Goal: Information Seeking & Learning: Learn about a topic

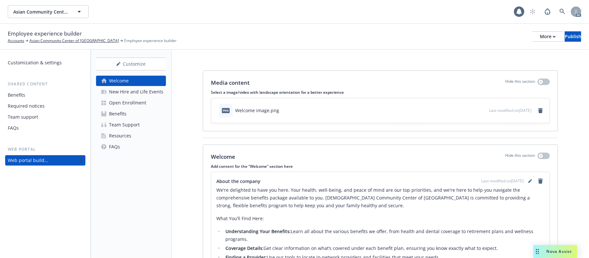
click at [28, 63] on div "Customization & settings" at bounding box center [35, 63] width 54 height 10
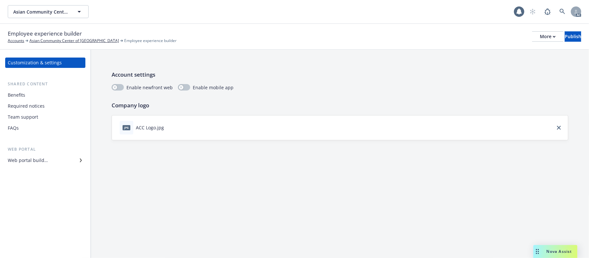
click at [558, 253] on span "Nova Assist" at bounding box center [560, 252] width 26 height 6
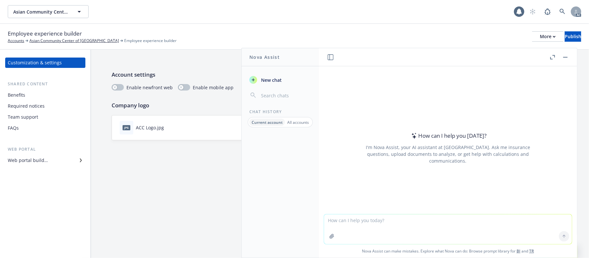
click at [81, 161] on icon at bounding box center [81, 161] width 4 height 4
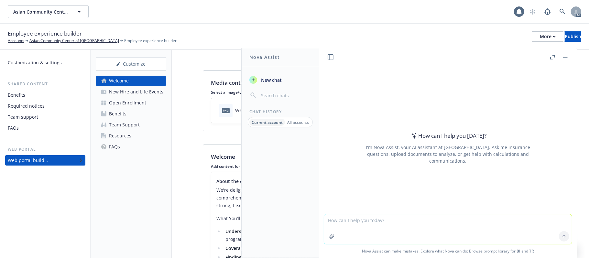
click at [565, 58] on button "button" at bounding box center [566, 57] width 8 height 8
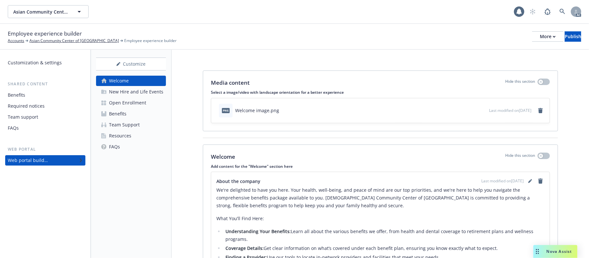
click at [143, 91] on div "New Hire and Life Events" at bounding box center [136, 92] width 54 height 10
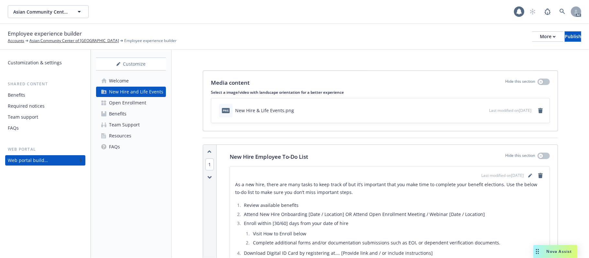
click at [39, 61] on div "Customization & settings" at bounding box center [35, 63] width 54 height 10
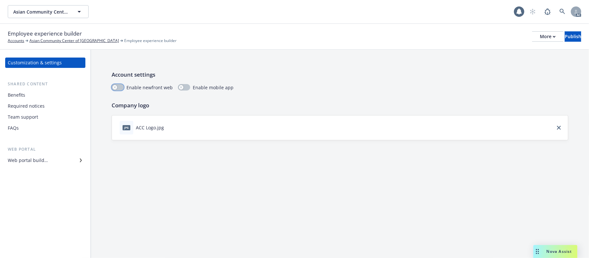
click at [121, 88] on button "button" at bounding box center [118, 87] width 12 height 6
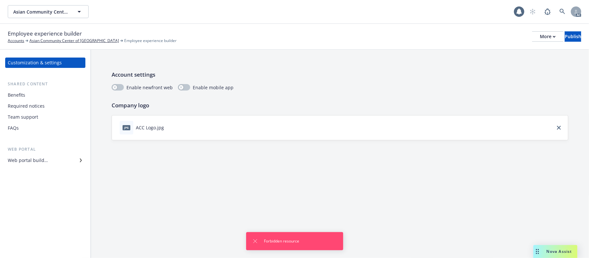
click at [21, 131] on div "FAQs" at bounding box center [45, 128] width 75 height 10
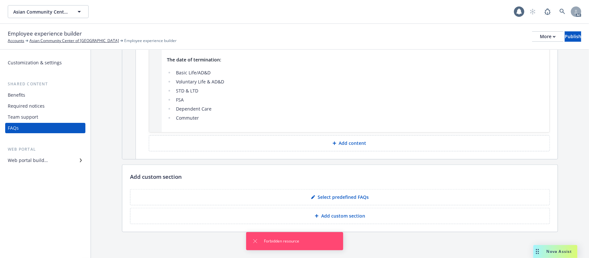
scroll to position [359, 0]
click at [34, 164] on div "Web portal builder" at bounding box center [28, 160] width 40 height 10
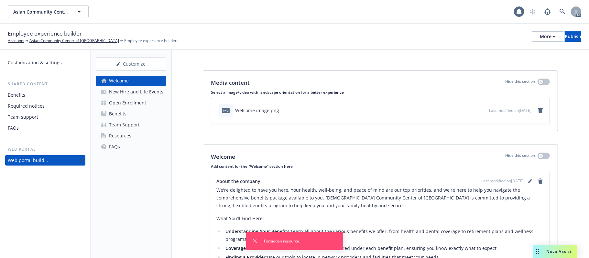
click at [119, 113] on div "Benefits" at bounding box center [117, 114] width 17 height 10
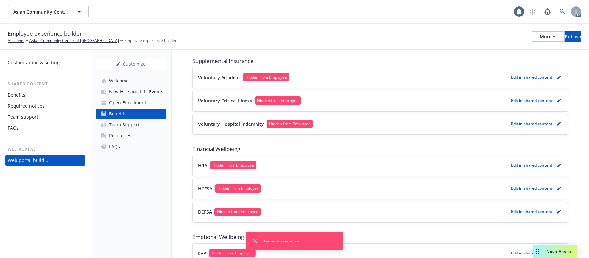
scroll to position [344, 0]
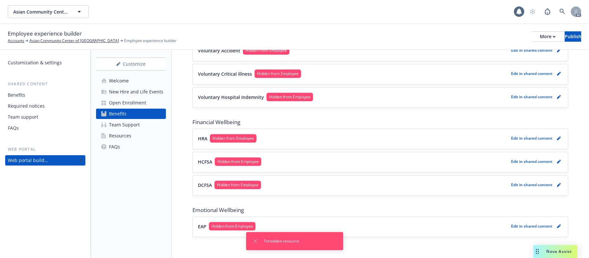
click at [136, 104] on div "Open Enrollment" at bounding box center [127, 103] width 37 height 10
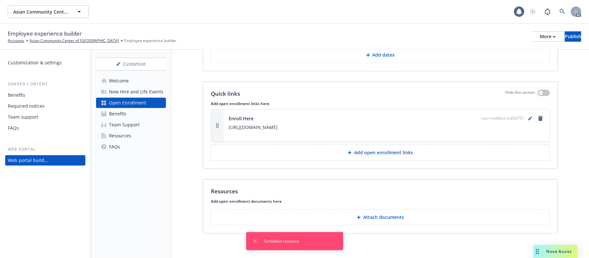
scroll to position [1345, 0]
click at [135, 111] on link "Benefits" at bounding box center [131, 114] width 70 height 10
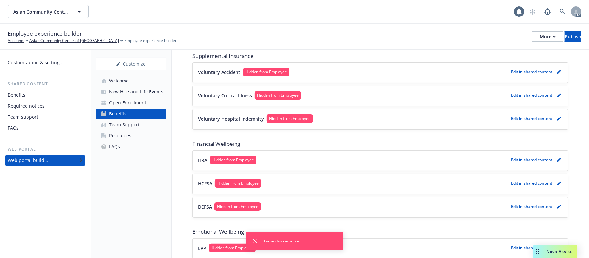
scroll to position [344, 0]
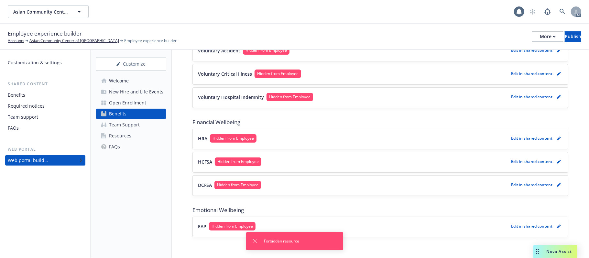
click at [149, 126] on link "Team Support" at bounding box center [131, 125] width 70 height 10
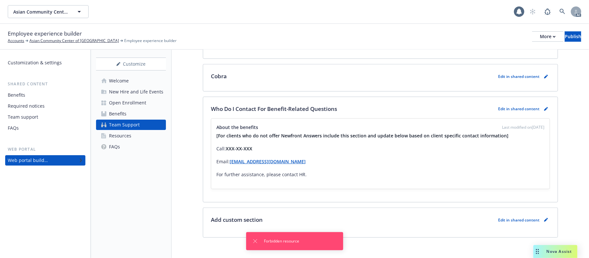
scroll to position [223, 0]
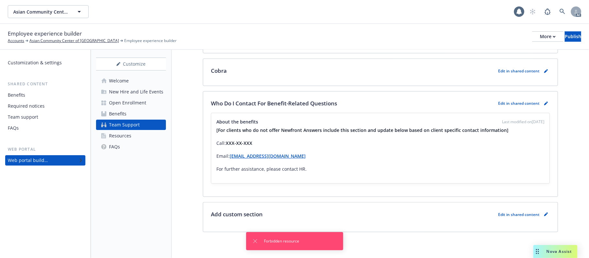
click at [133, 137] on link "Resources" at bounding box center [131, 136] width 70 height 10
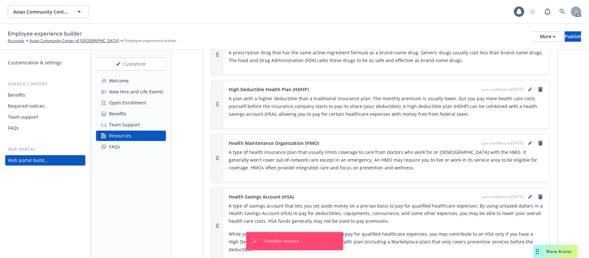
scroll to position [777, 0]
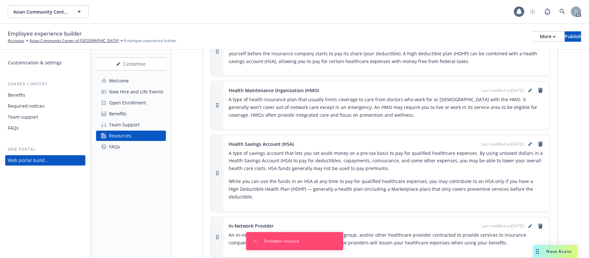
click at [122, 148] on link "FAQs" at bounding box center [131, 147] width 70 height 10
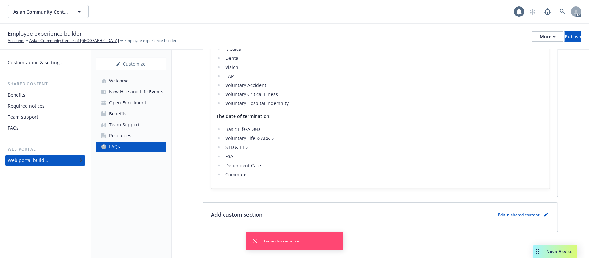
scroll to position [307, 0]
click at [141, 82] on link "Welcome" at bounding box center [131, 81] width 70 height 10
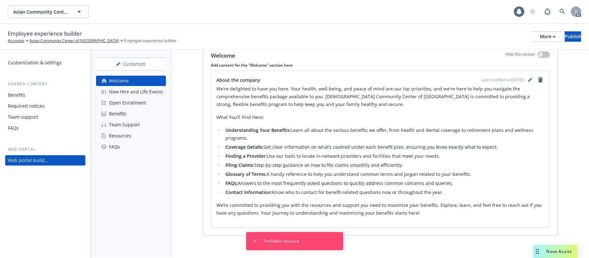
scroll to position [104, 0]
drag, startPoint x: 320, startPoint y: 94, endPoint x: 396, endPoint y: 103, distance: 76.9
click at [394, 103] on p "We're delighted to have you here. Your health, well-being, and peace of mind ar…" at bounding box center [380, 95] width 328 height 23
click at [388, 123] on div "We're delighted to have you here. Your health, well-being, and peace of mind ar…" at bounding box center [380, 150] width 328 height 132
click at [253, 243] on icon "Dismiss notification" at bounding box center [255, 241] width 5 height 5
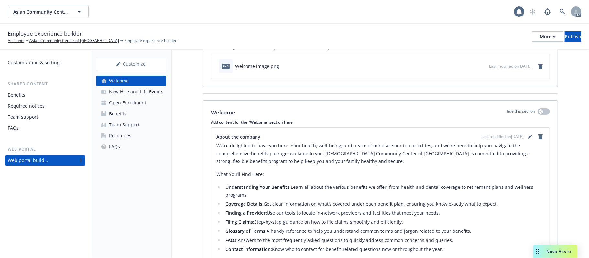
scroll to position [0, 0]
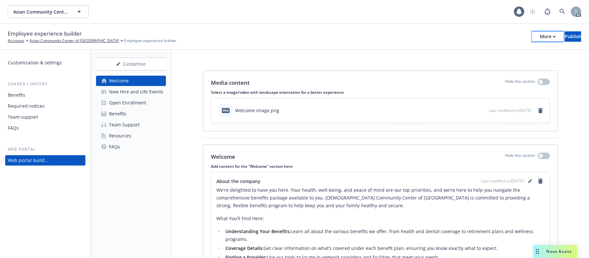
click at [540, 38] on div "More" at bounding box center [548, 37] width 16 height 10
click at [122, 112] on div "Benefits" at bounding box center [117, 114] width 17 height 10
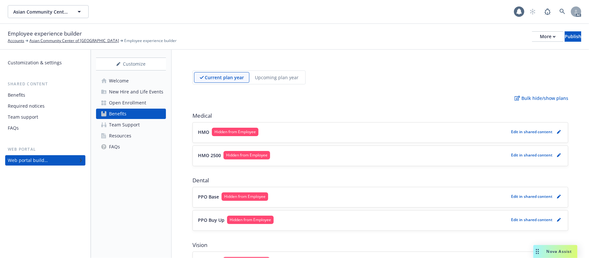
click at [301, 131] on button "HMO Hidden from Employee" at bounding box center [353, 132] width 311 height 8
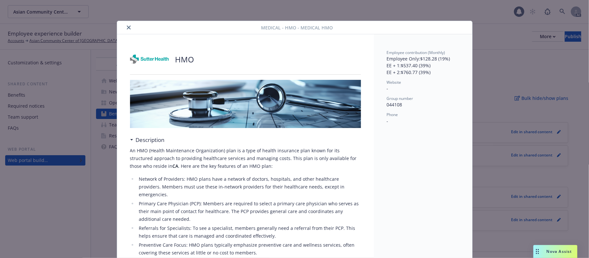
scroll to position [19, 0]
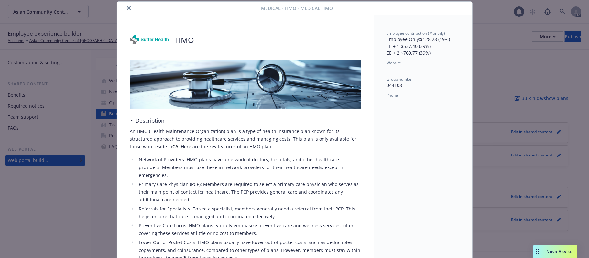
click at [286, 8] on span "Medical - HMO - Medical HMO" at bounding box center [297, 8] width 72 height 7
copy span "HMO"
click at [127, 8] on icon "close" at bounding box center [129, 8] width 4 height 4
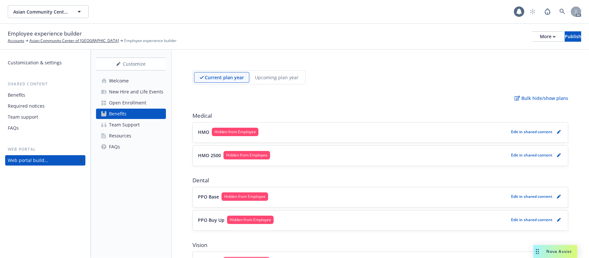
click at [340, 160] on div "HMO 2500 Hidden from Employee Edit in shared content" at bounding box center [380, 156] width 365 height 10
click at [338, 155] on button "HMO 2500 Hidden from Employee" at bounding box center [353, 155] width 311 height 8
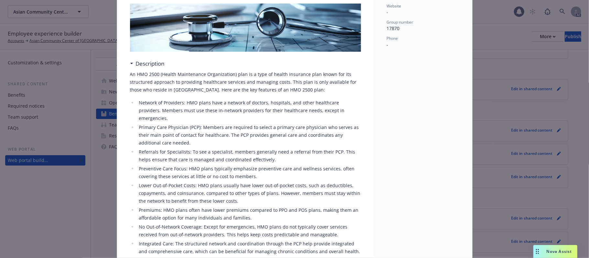
scroll to position [19, 0]
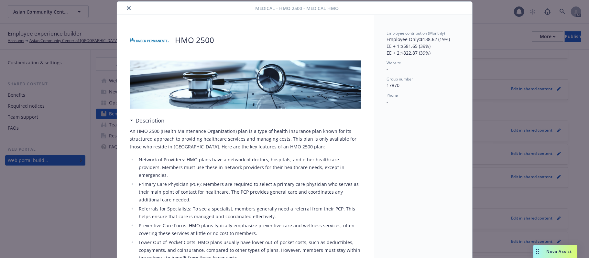
click at [127, 6] on button "close" at bounding box center [129, 8] width 8 height 8
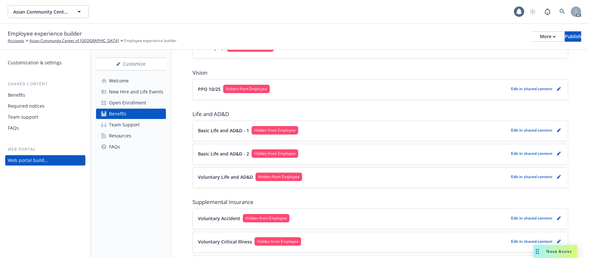
click at [341, 129] on button "Basic Life and AD&D - 1 Hidden from Employee" at bounding box center [353, 130] width 311 height 8
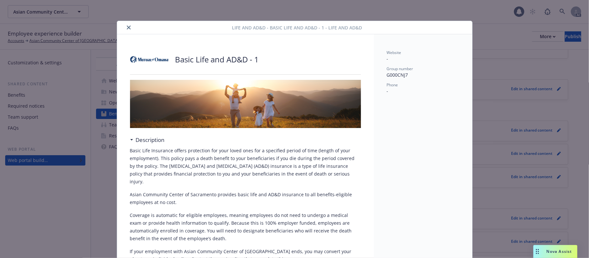
click at [127, 27] on icon "close" at bounding box center [129, 28] width 4 height 4
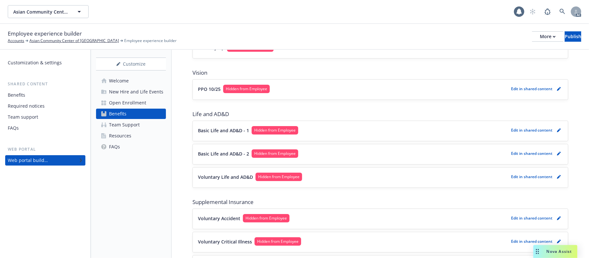
click at [343, 156] on button "Basic Life and AD&D - 2 Hidden from Employee" at bounding box center [353, 153] width 311 height 8
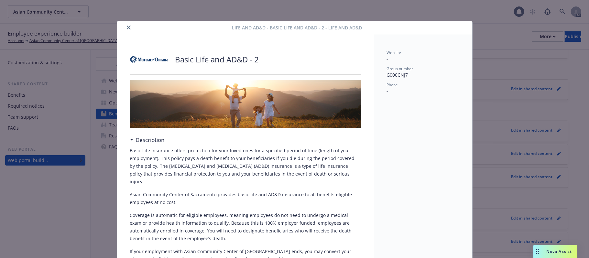
click at [127, 28] on icon "close" at bounding box center [129, 28] width 4 height 4
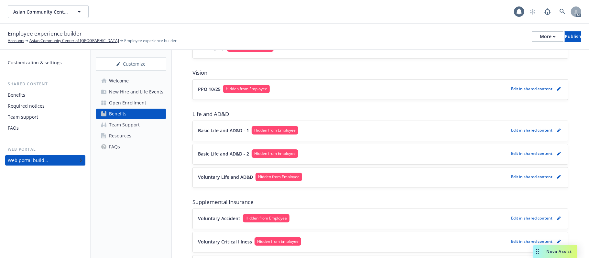
click at [345, 180] on button "Voluntary Life and AD&D Hidden from Employee" at bounding box center [353, 177] width 311 height 8
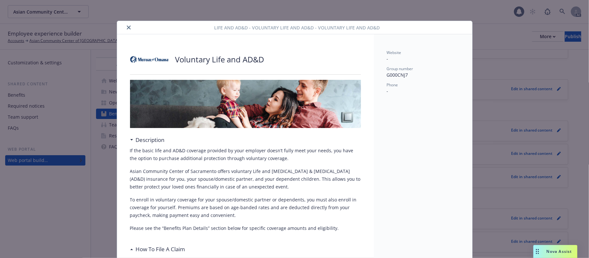
click at [127, 27] on icon "close" at bounding box center [129, 28] width 4 height 4
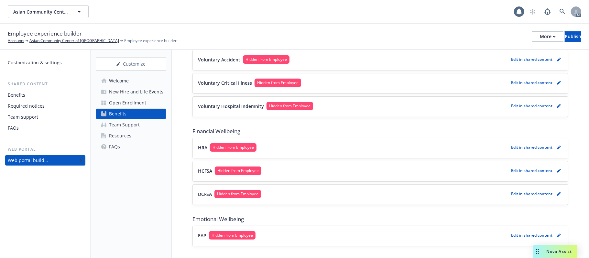
scroll to position [344, 0]
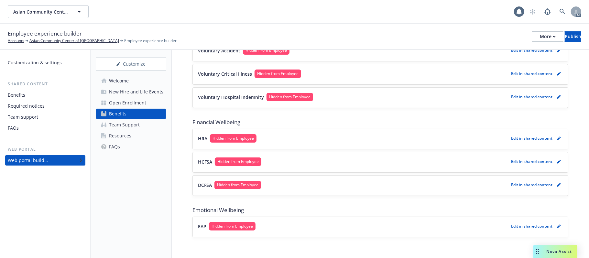
click at [316, 222] on button "EAP Hidden from Employee" at bounding box center [353, 226] width 311 height 8
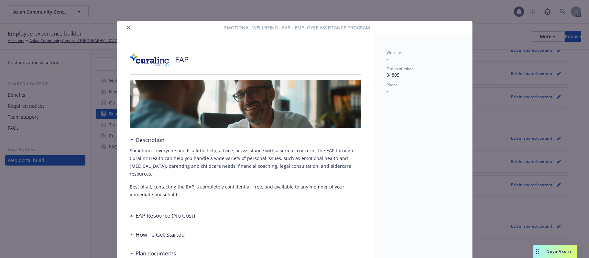
click at [127, 29] on icon "close" at bounding box center [129, 28] width 4 height 4
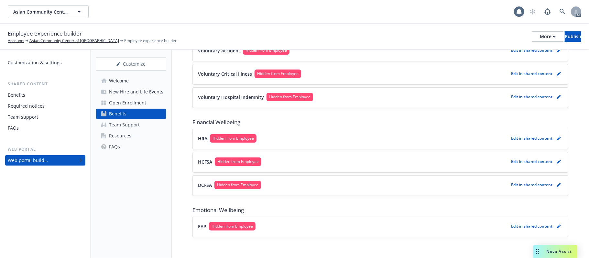
click at [307, 188] on button "DCFSA Hidden from Employee" at bounding box center [353, 185] width 311 height 8
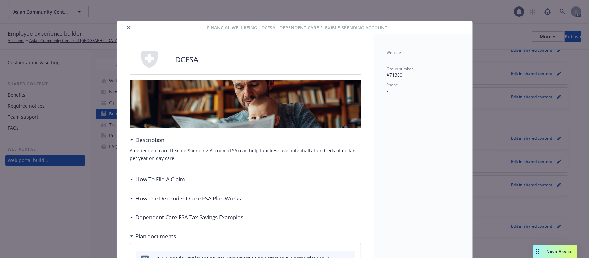
click at [127, 28] on icon "close" at bounding box center [129, 28] width 4 height 4
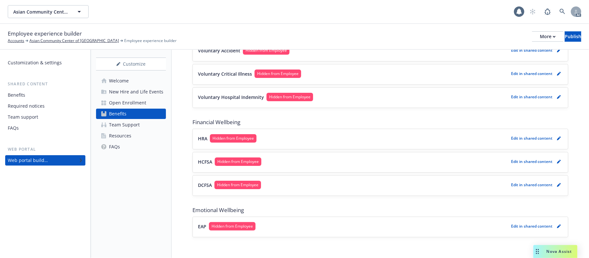
click at [346, 91] on div "Voluntary Hospital Indemnity Hidden from Employee Edit in shared content" at bounding box center [380, 98] width 375 height 20
click at [348, 93] on button "Voluntary Hospital Indemnity Hidden from Employee" at bounding box center [353, 97] width 311 height 8
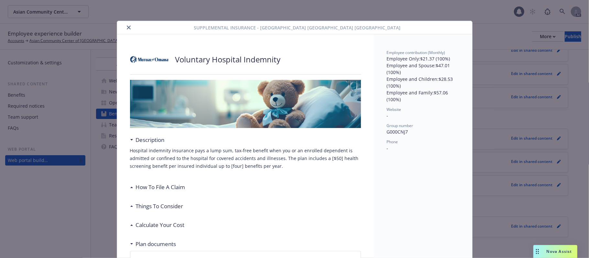
click at [127, 27] on icon "close" at bounding box center [129, 28] width 4 height 4
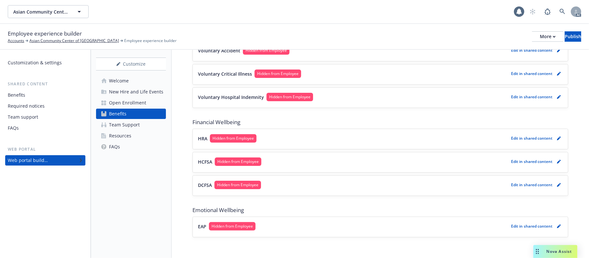
click at [345, 74] on button "Voluntary Critical Illness Hidden from Employee" at bounding box center [353, 74] width 311 height 8
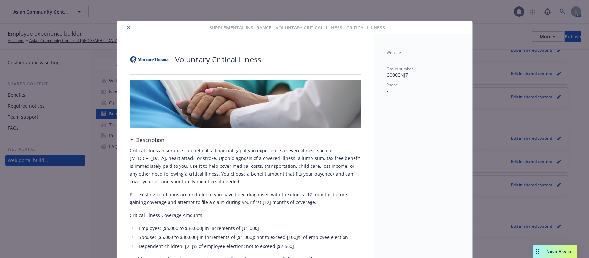
click at [127, 28] on icon "close" at bounding box center [129, 28] width 4 height 4
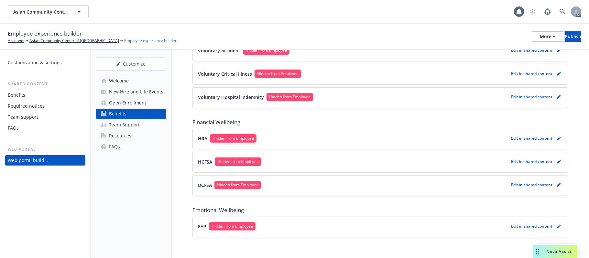
scroll to position [258, 0]
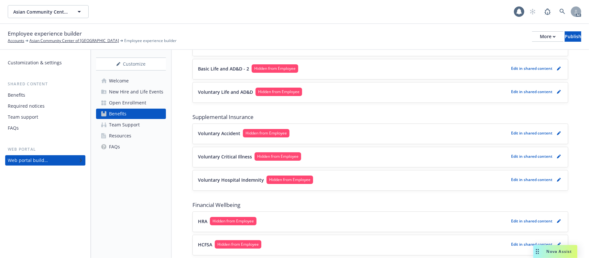
click at [356, 131] on button "Voluntary Accident Hidden from Employee" at bounding box center [353, 133] width 311 height 8
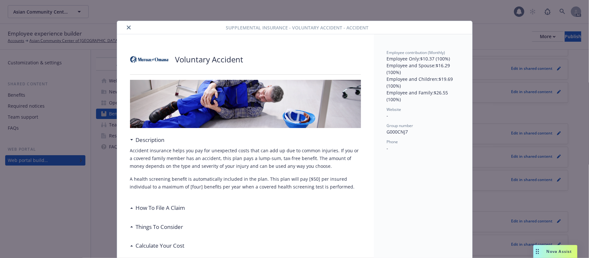
click at [127, 28] on icon "close" at bounding box center [129, 28] width 4 height 4
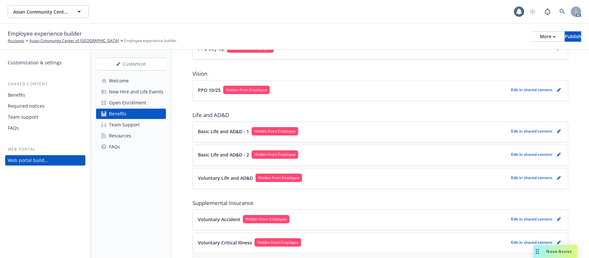
scroll to position [171, 0]
click at [372, 179] on button "Voluntary Life and AD&D Hidden from Employee" at bounding box center [353, 178] width 311 height 8
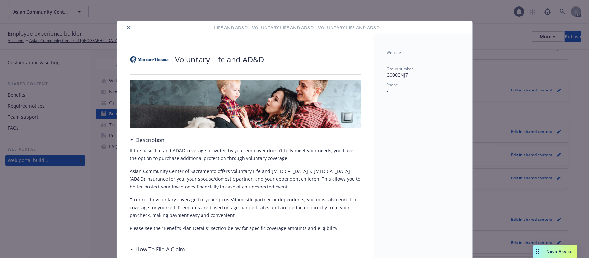
click at [127, 26] on icon "close" at bounding box center [129, 28] width 4 height 4
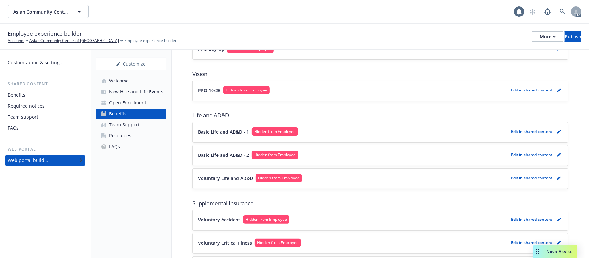
click at [356, 157] on button "Basic Life and AD&D - 2 Hidden from Employee" at bounding box center [353, 155] width 311 height 8
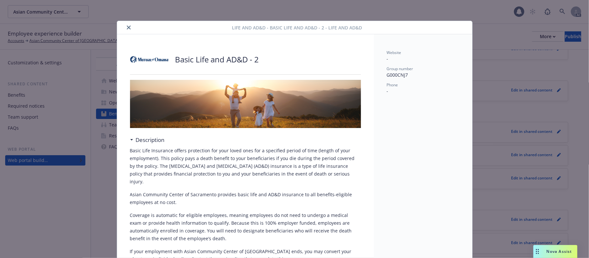
click at [127, 27] on icon "close" at bounding box center [129, 28] width 4 height 4
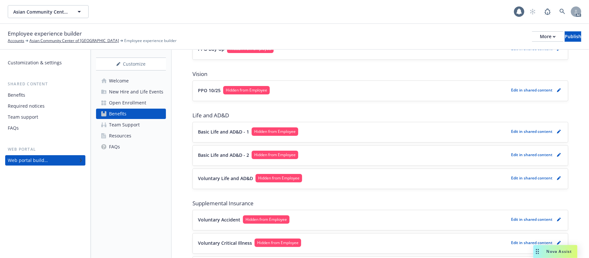
click at [350, 134] on button "Basic Life and AD&D - 1 Hidden from Employee" at bounding box center [353, 131] width 311 height 8
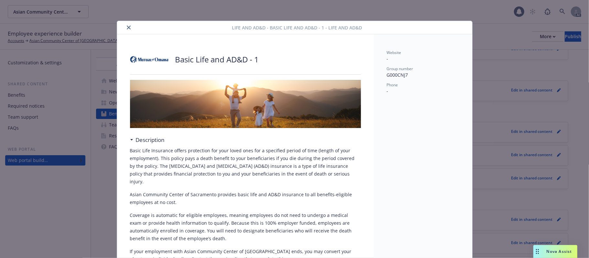
click at [127, 29] on icon "close" at bounding box center [129, 28] width 4 height 4
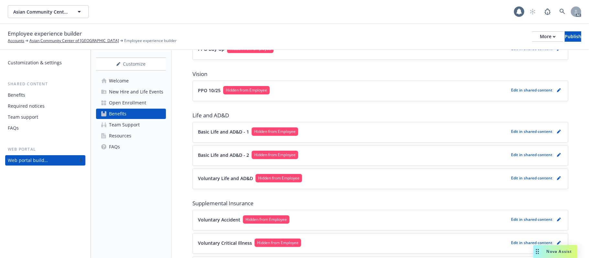
click at [311, 90] on button "PPO 10/25 Hidden from Employee" at bounding box center [353, 90] width 311 height 8
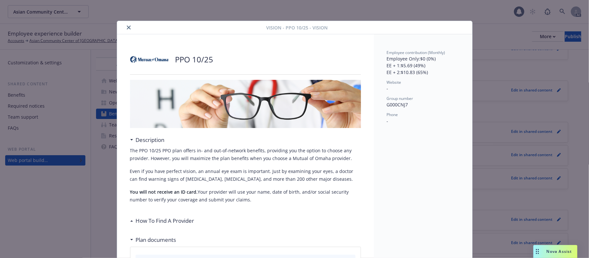
click at [127, 29] on icon "close" at bounding box center [129, 28] width 4 height 4
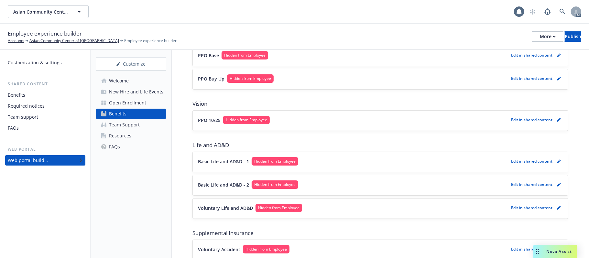
scroll to position [128, 0]
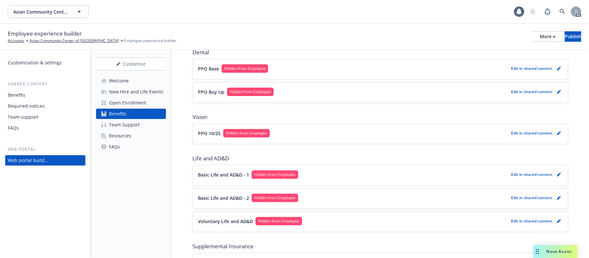
click at [139, 101] on div "Open Enrollment" at bounding box center [127, 103] width 37 height 10
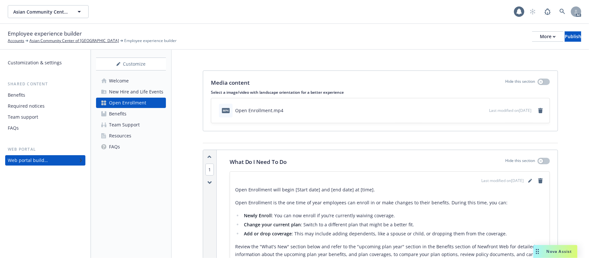
click at [145, 89] on div "New Hire and Life Events" at bounding box center [136, 92] width 54 height 10
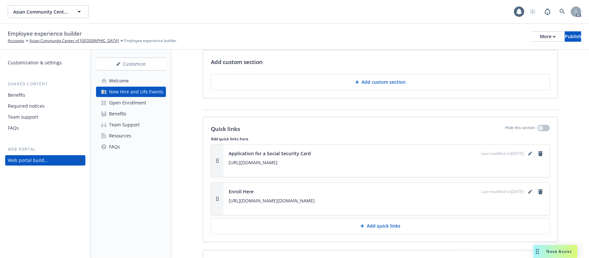
scroll to position [1792, 0]
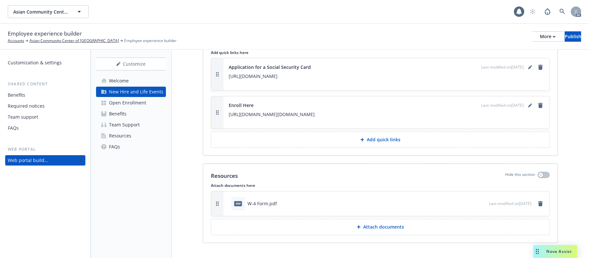
click at [24, 61] on div "Customization & settings" at bounding box center [35, 63] width 54 height 10
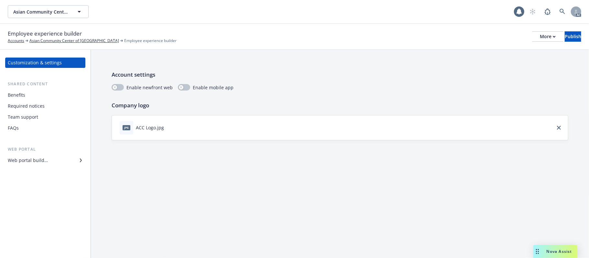
click at [31, 162] on div "Web portal builder" at bounding box center [28, 160] width 40 height 10
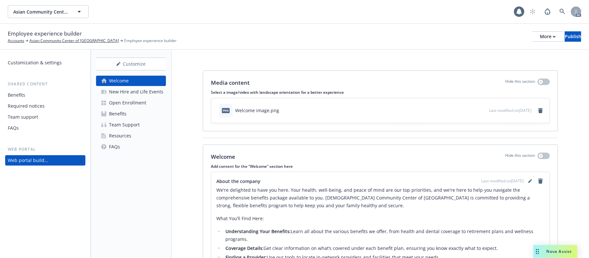
click at [134, 91] on div "New Hire and Life Events" at bounding box center [136, 92] width 54 height 10
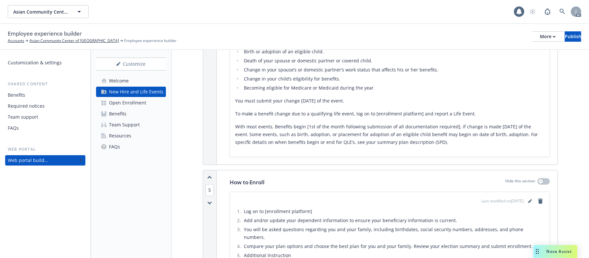
scroll to position [972, 0]
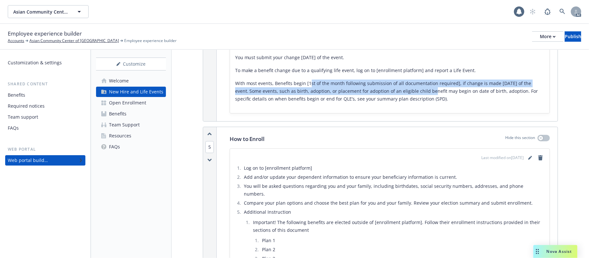
drag, startPoint x: 311, startPoint y: 69, endPoint x: 429, endPoint y: 78, distance: 118.8
click at [428, 80] on p "With most events, Benefits begin [1st of the month following submission of all …" at bounding box center [389, 91] width 309 height 23
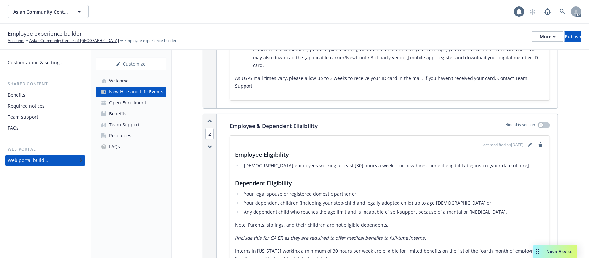
scroll to position [129, 0]
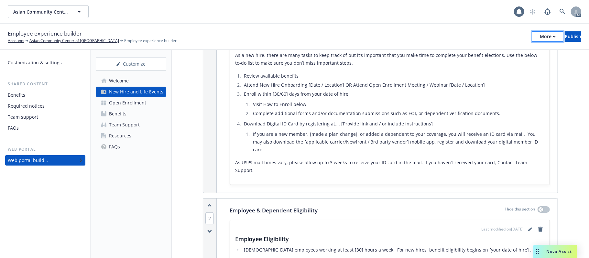
click at [540, 34] on div "More" at bounding box center [548, 37] width 16 height 10
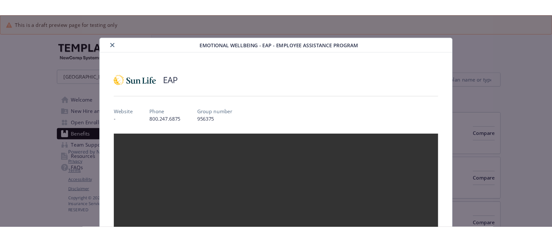
scroll to position [742, 0]
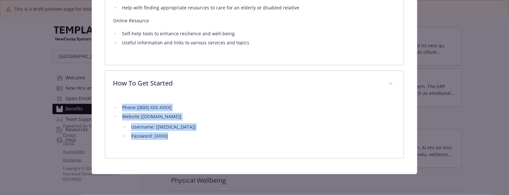
click at [196, 117] on li "Website [[DOMAIN_NAME]] Username: [[MEDICAL_DATA]] Password: [XXXX]" at bounding box center [258, 126] width 276 height 27
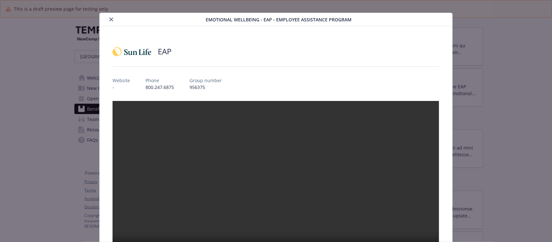
scroll to position [0, 0]
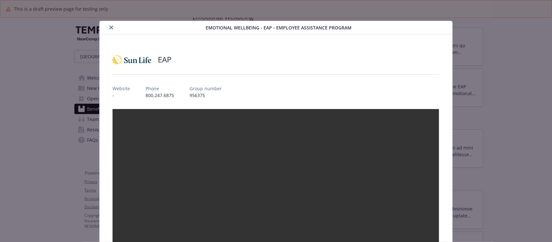
click at [109, 28] on icon "close" at bounding box center [111, 28] width 4 height 4
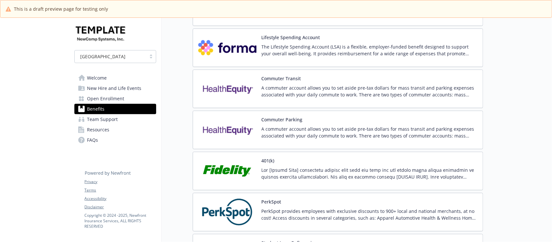
scroll to position [1213, 0]
